Goal: Information Seeking & Learning: Learn about a topic

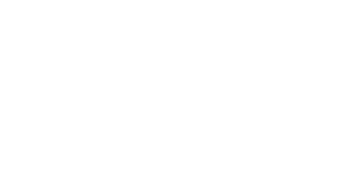
select select "C"
